Goal: Task Accomplishment & Management: Use online tool/utility

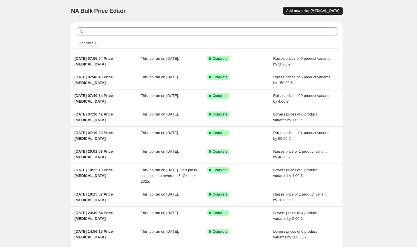
click at [326, 9] on span "Add new price [MEDICAL_DATA]" at bounding box center [312, 11] width 53 height 5
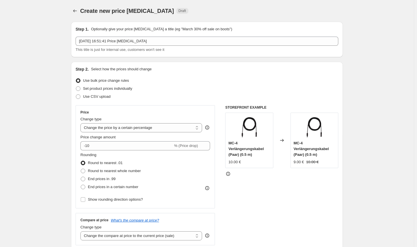
click at [163, 133] on div "Price Change type Change the price to a certain amount Change the price by a ce…" at bounding box center [145, 157] width 130 height 94
click at [164, 130] on select "Change the price to a certain amount Change the price by a certain amount Chang…" at bounding box center [141, 127] width 122 height 9
select select "by"
click at [82, 123] on select "Change the price to a certain amount Change the price by a certain amount Chang…" at bounding box center [141, 127] width 122 height 9
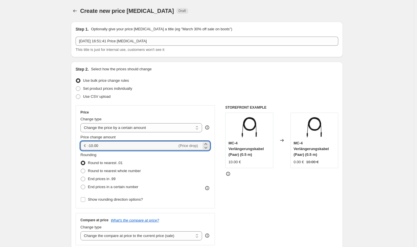
drag, startPoint x: 123, startPoint y: 148, endPoint x: 88, endPoint y: 146, distance: 35.5
click at [88, 146] on div "€ -10.00 (Price drop)" at bounding box center [145, 145] width 130 height 9
type input "5.00"
click at [102, 173] on span "Round to nearest whole number" at bounding box center [114, 171] width 53 height 4
click at [81, 169] on input "Round to nearest whole number" at bounding box center [81, 169] width 0 height 0
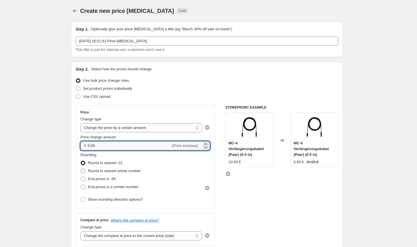
radio input "true"
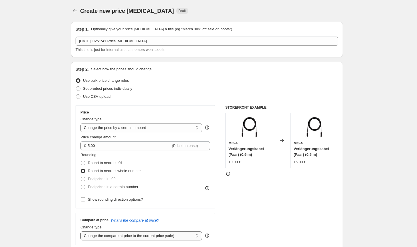
click at [132, 236] on select "Change the compare at price to the current price (sale) Change the compare at p…" at bounding box center [141, 235] width 122 height 9
select select "no_change"
click at [82, 231] on select "Change the compare at price to the current price (sale) Change the compare at p…" at bounding box center [141, 235] width 122 height 9
click at [273, 199] on div "STOREFRONT EXAMPLE MC-4 Verlängerungskabel (Paar) (0.5 m) 10.00 € Changed to MC…" at bounding box center [281, 175] width 113 height 140
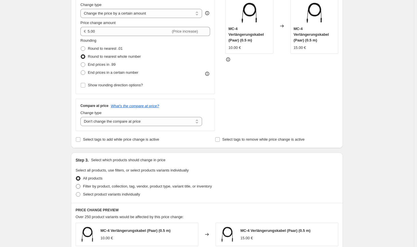
click at [185, 190] on label "Filter by product, collection, tag, vendor, product type, variant title, or inv…" at bounding box center [144, 187] width 136 height 8
click at [76, 185] on input "Filter by product, collection, tag, vendor, product type, variant title, or inv…" at bounding box center [76, 184] width 0 height 0
radio input "true"
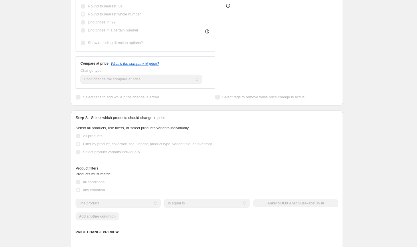
scroll to position [172, 0]
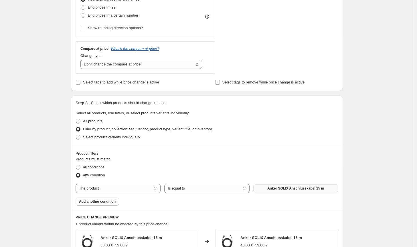
click at [268, 185] on button "Anker SOLIX Anschlusskabel 15 m" at bounding box center [295, 189] width 85 height 8
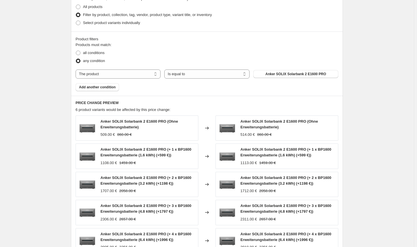
scroll to position [398, 0]
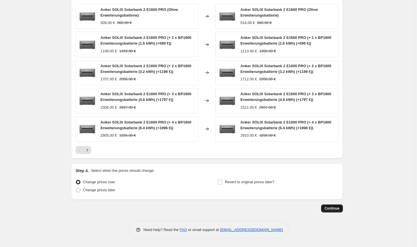
click at [332, 209] on span "Continue" at bounding box center [331, 208] width 15 height 5
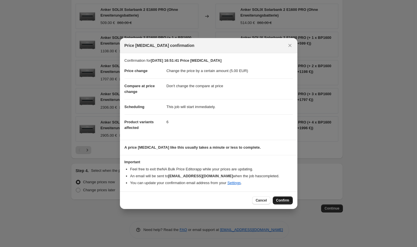
click at [288, 201] on span "Confirm" at bounding box center [282, 200] width 13 height 5
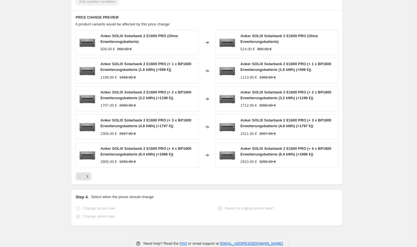
select select "by"
select select "no_change"
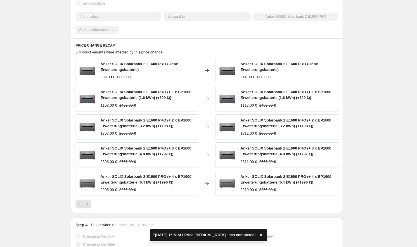
scroll to position [0, 0]
